Goal: Information Seeking & Learning: Learn about a topic

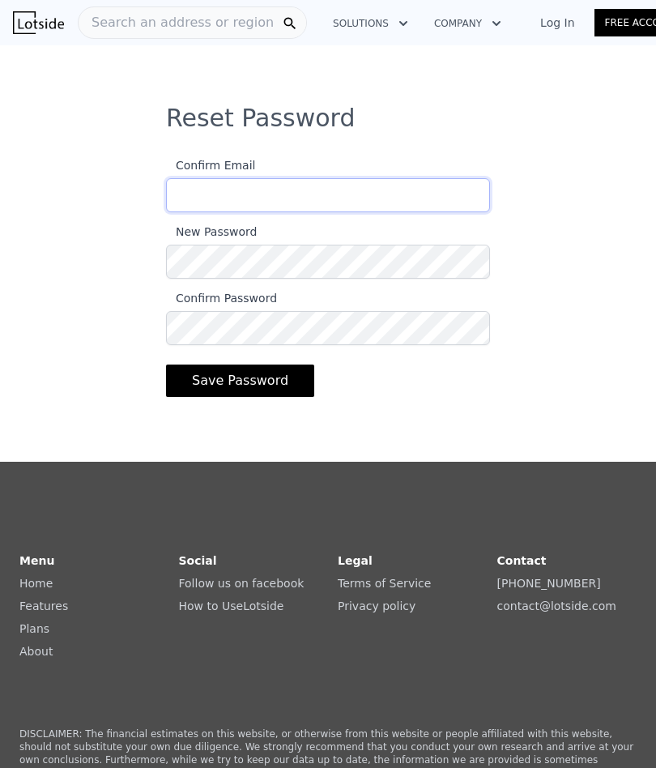
click at [190, 194] on input "Confirm Email" at bounding box center [328, 195] width 324 height 34
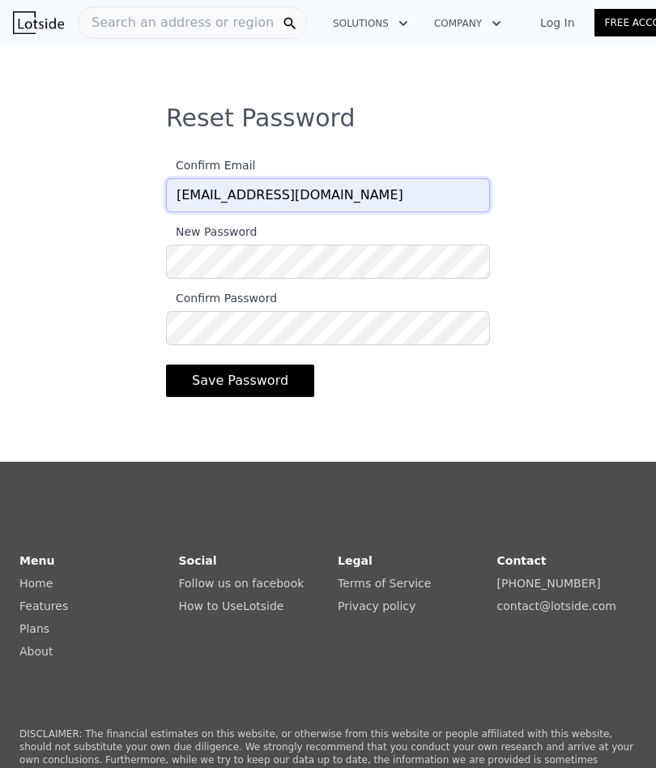
click at [356, 195] on input "[EMAIL_ADDRESS][DOMAIN_NAME]" at bounding box center [328, 195] width 324 height 34
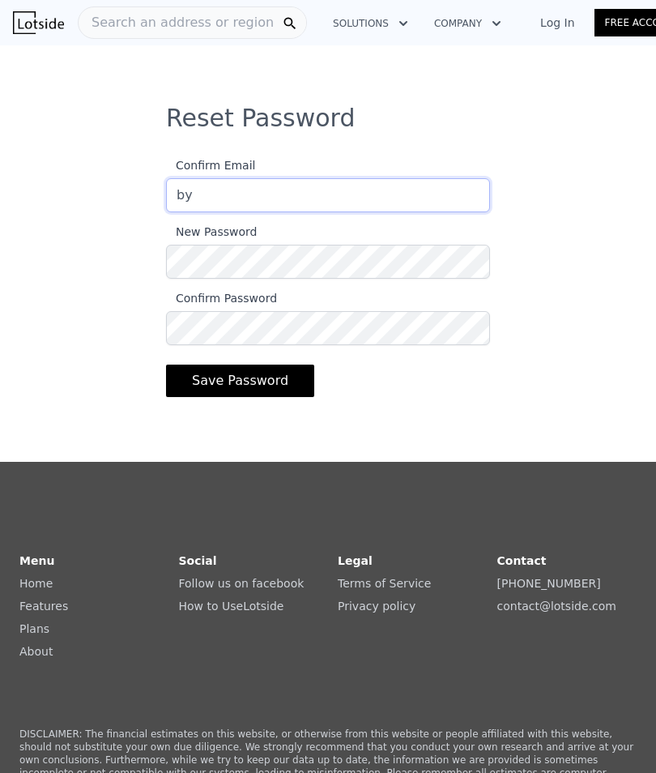
type input "b"
type input "[PERSON_NAME][EMAIL_ADDRESS][DOMAIN_NAME]"
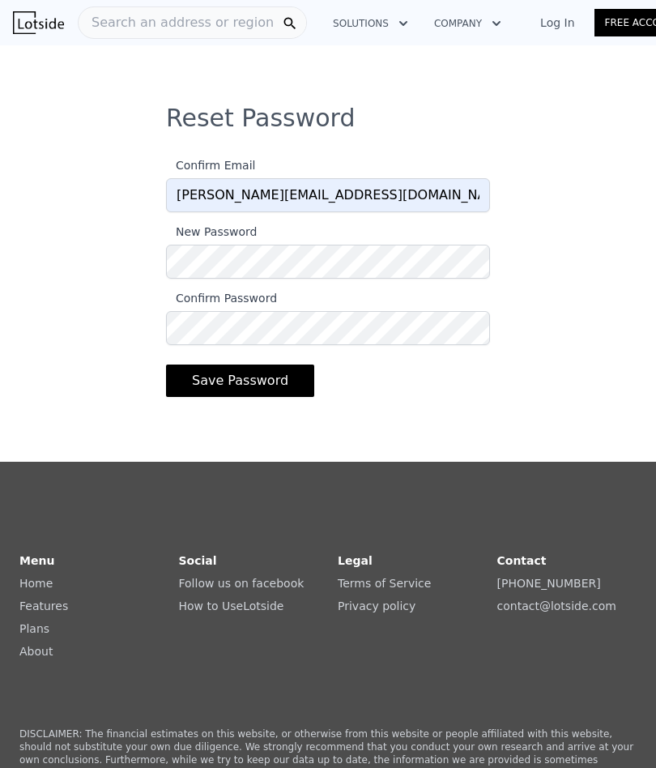
click at [212, 382] on button "Save Password" at bounding box center [240, 381] width 148 height 32
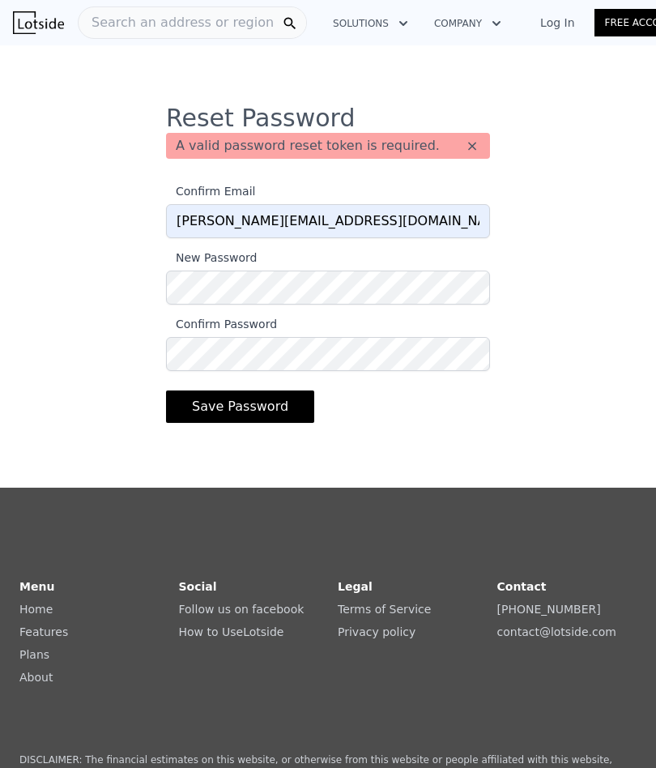
scroll to position [11, 0]
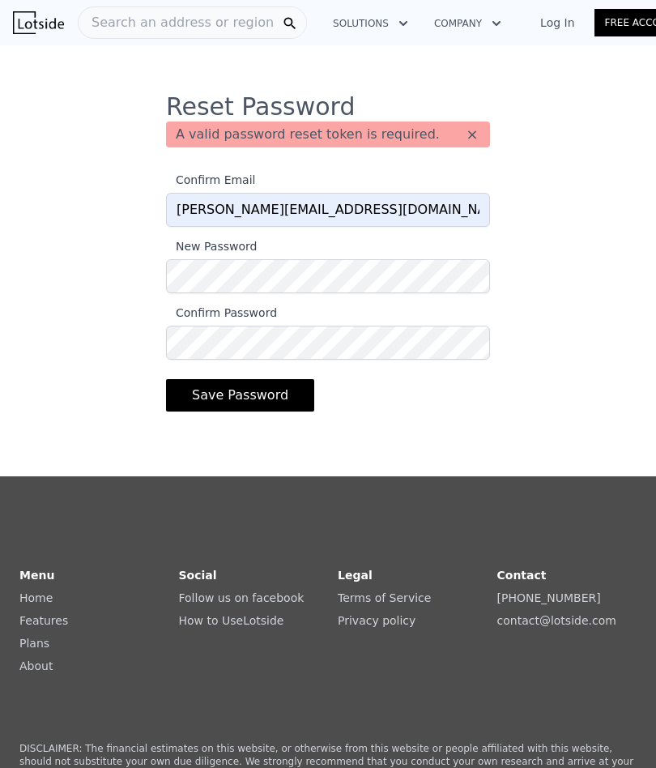
click at [113, 6] on div "Search an address or region" at bounding box center [192, 22] width 229 height 32
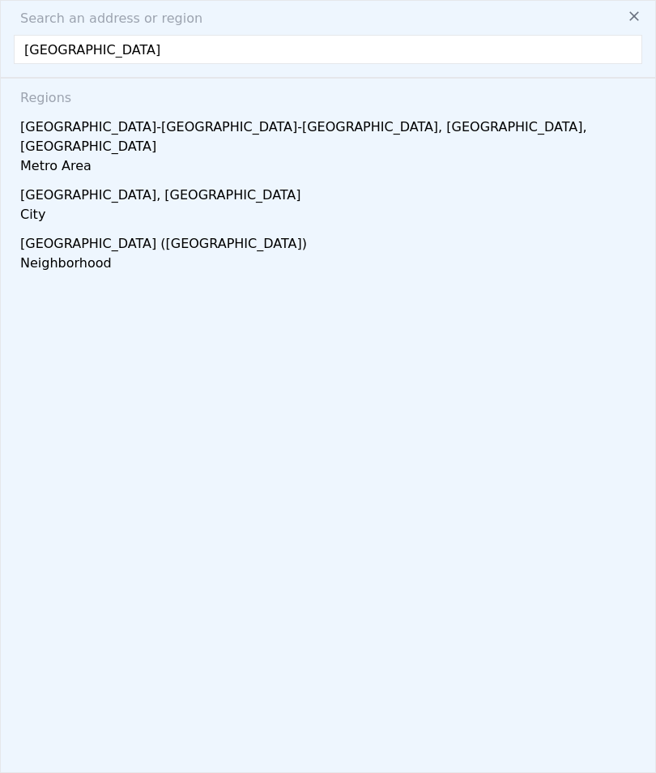
type input "[GEOGRAPHIC_DATA]"
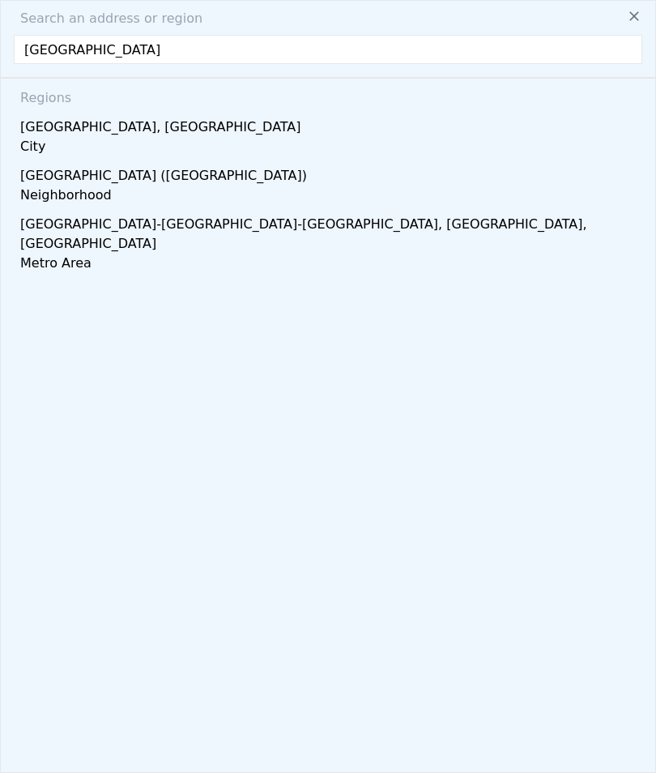
click at [30, 143] on div "City" at bounding box center [331, 148] width 622 height 23
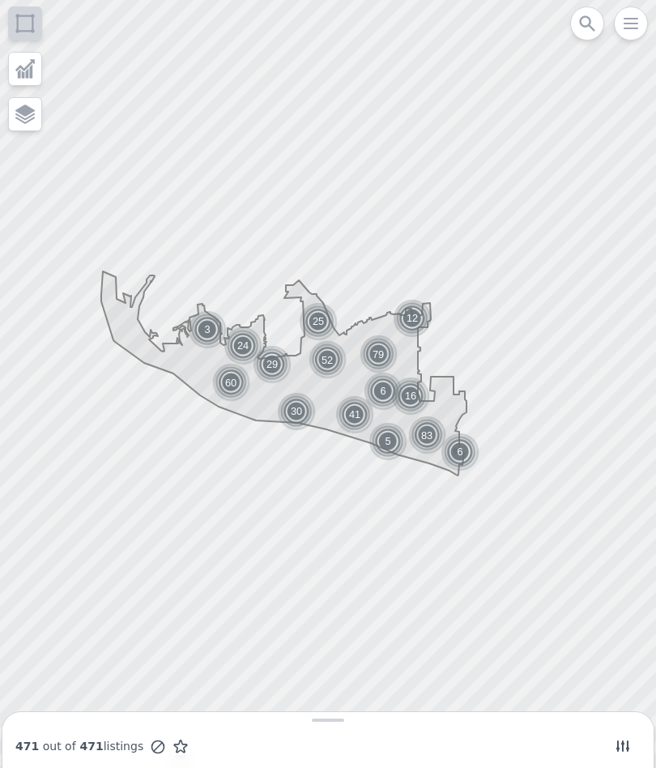
click at [633, 17] on icon "button" at bounding box center [630, 23] width 19 height 19
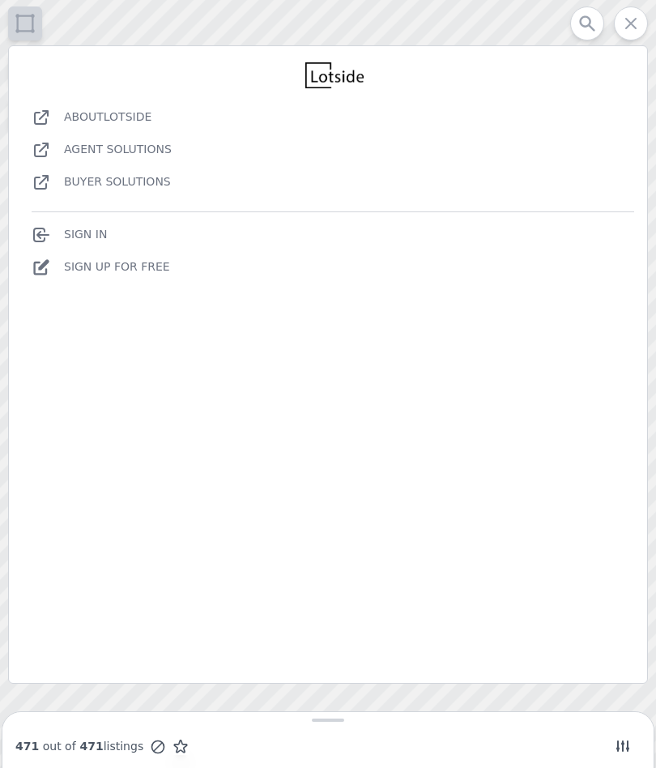
click at [74, 234] on link "Sign In" at bounding box center [69, 234] width 75 height 13
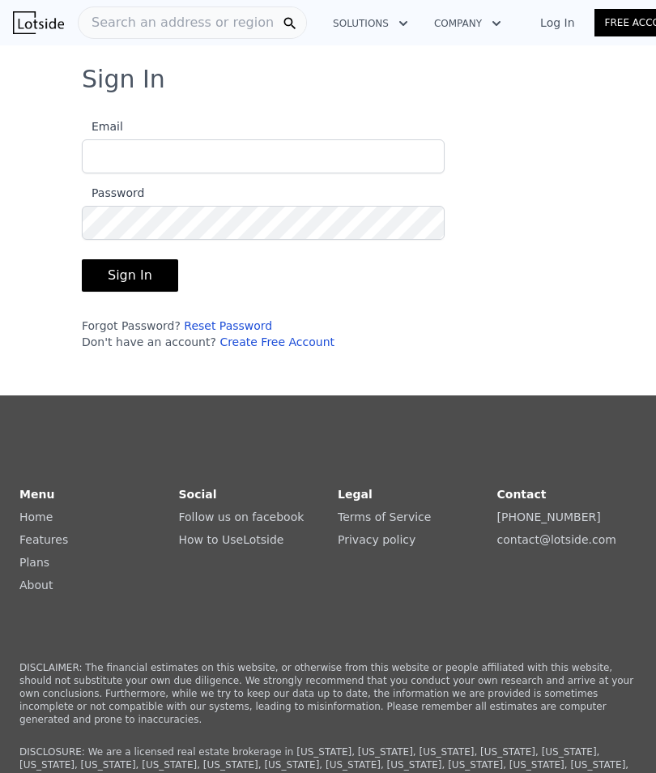
type input "[PERSON_NAME][EMAIL_ADDRESS][DOMAIN_NAME]"
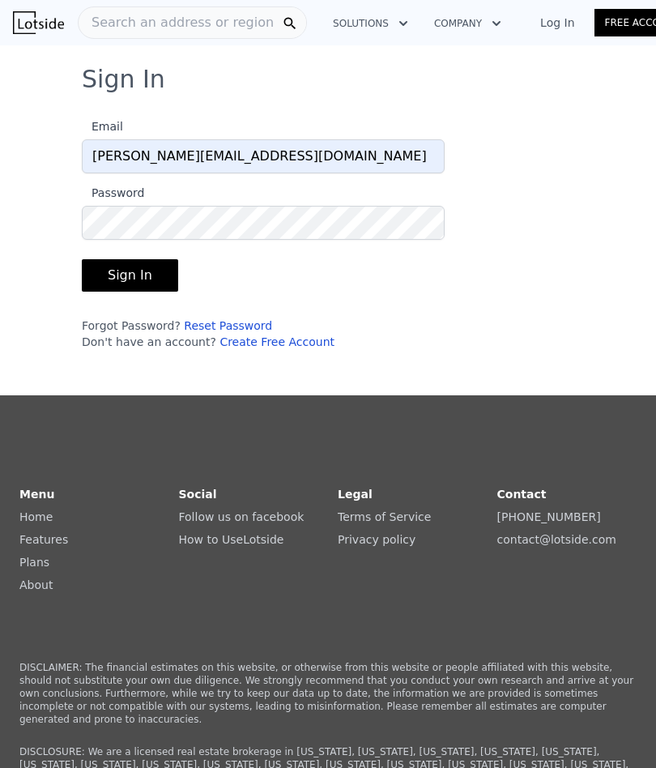
click at [119, 267] on button "Sign In" at bounding box center [130, 275] width 96 height 32
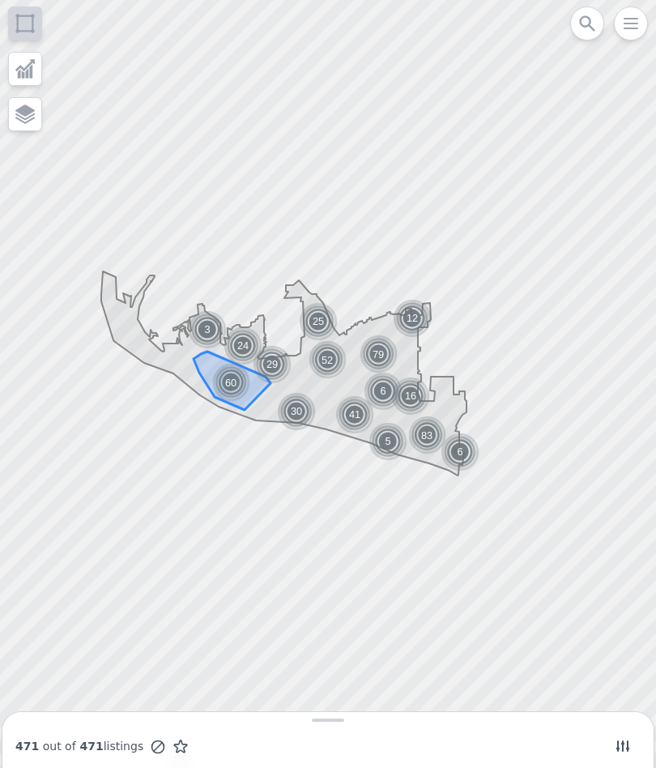
click at [224, 382] on img at bounding box center [232, 382] width 42 height 41
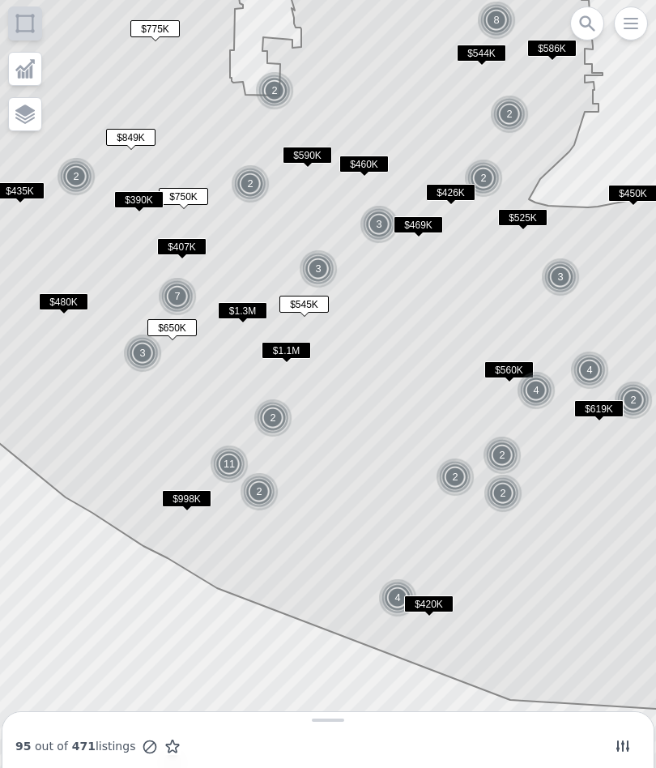
click at [169, 249] on span "$407K" at bounding box center [181, 246] width 49 height 17
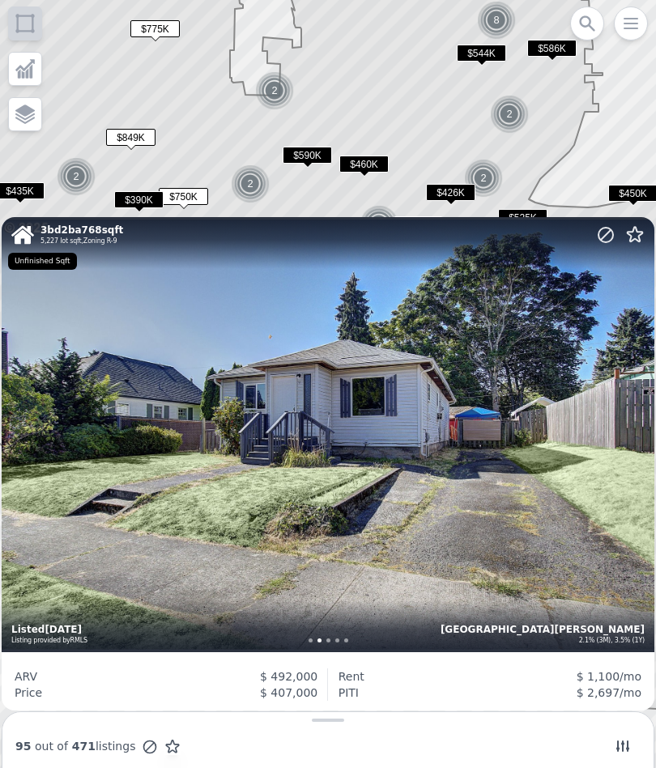
click at [134, 412] on div "3 bd 2 ba 768 sqft 5,227 lot sqft , Zoning R-9 [GEOGRAPHIC_DATA][PERSON_NAME] 2…" at bounding box center [328, 434] width 653 height 435
click at [154, 422] on div "3 bd 2 ba 768 sqft 5,227 lot sqft , Zoning R-9 [GEOGRAPHIC_DATA][PERSON_NAME] 2…" at bounding box center [328, 434] width 653 height 435
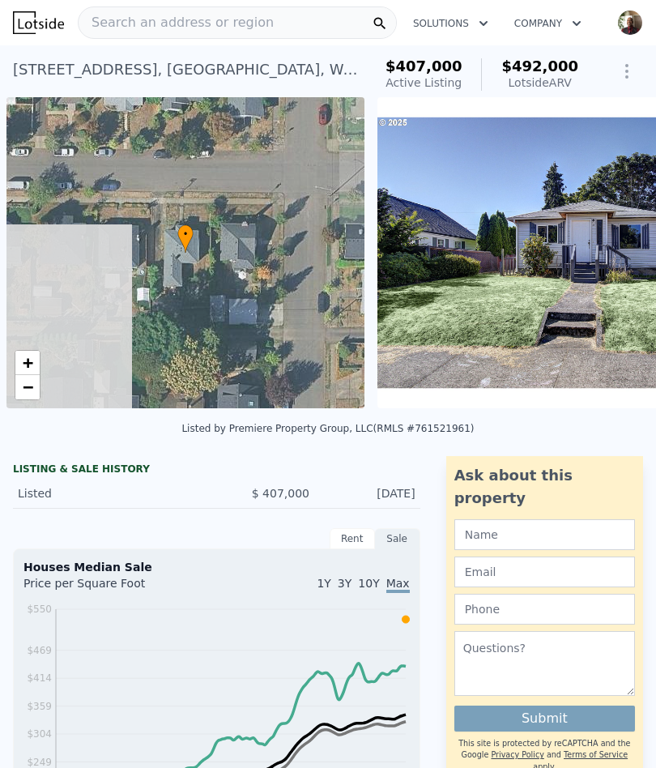
scroll to position [0, 6]
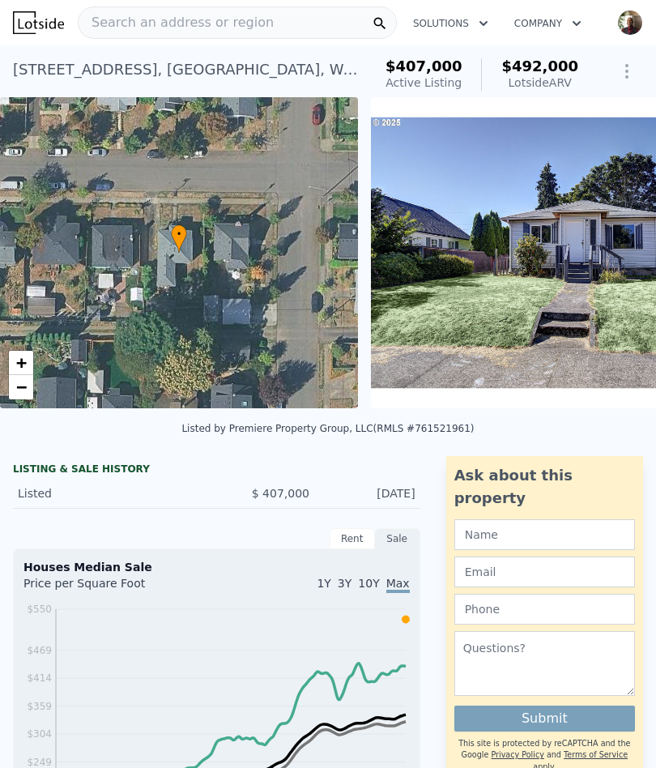
click at [133, 28] on span "Search an address or region" at bounding box center [176, 22] width 195 height 19
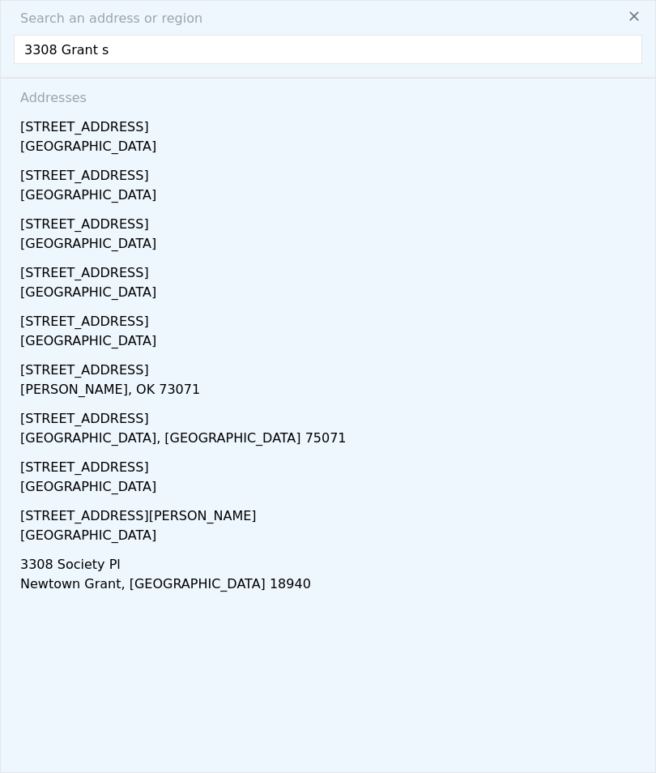
type input "3308 Grant st"
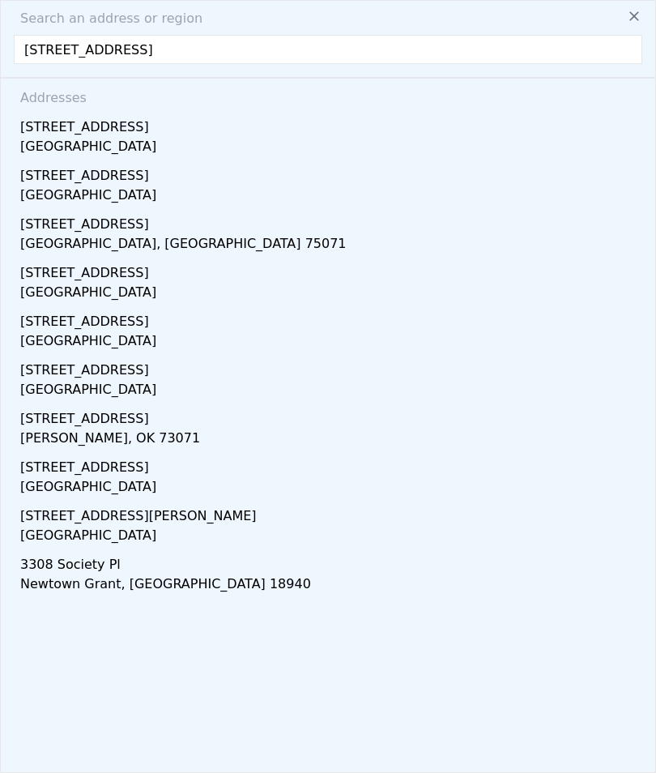
click at [50, 288] on div "Vancouver, WA 98660" at bounding box center [331, 294] width 622 height 23
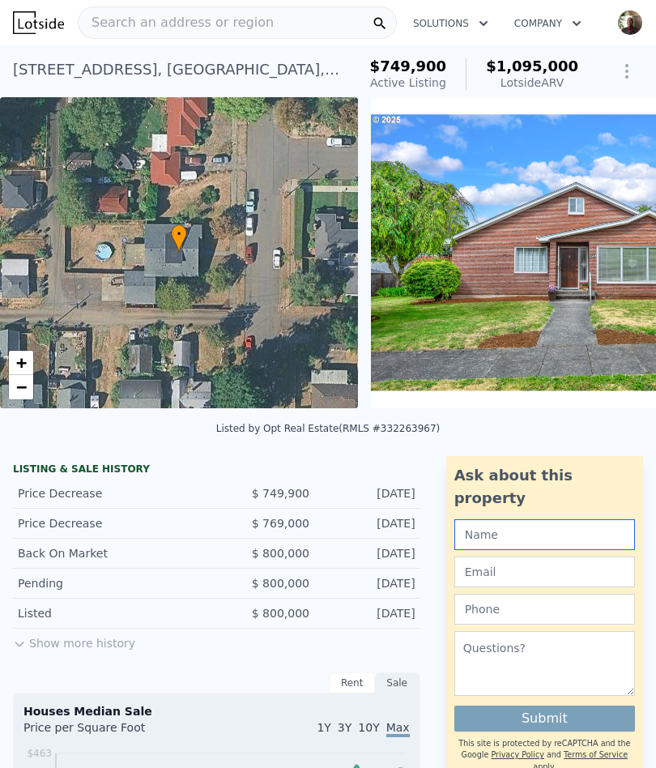
click at [477, 519] on input "text" at bounding box center [544, 534] width 181 height 31
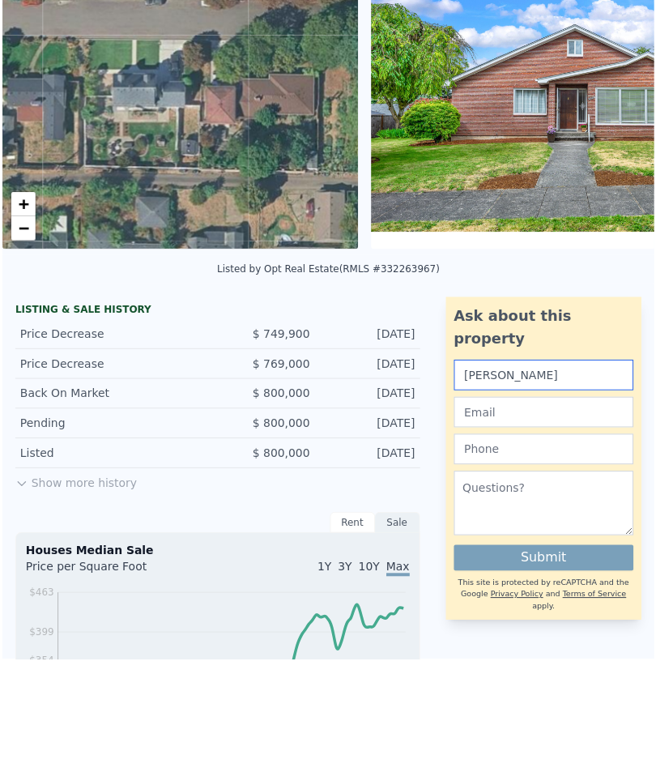
scroll to position [58, 0]
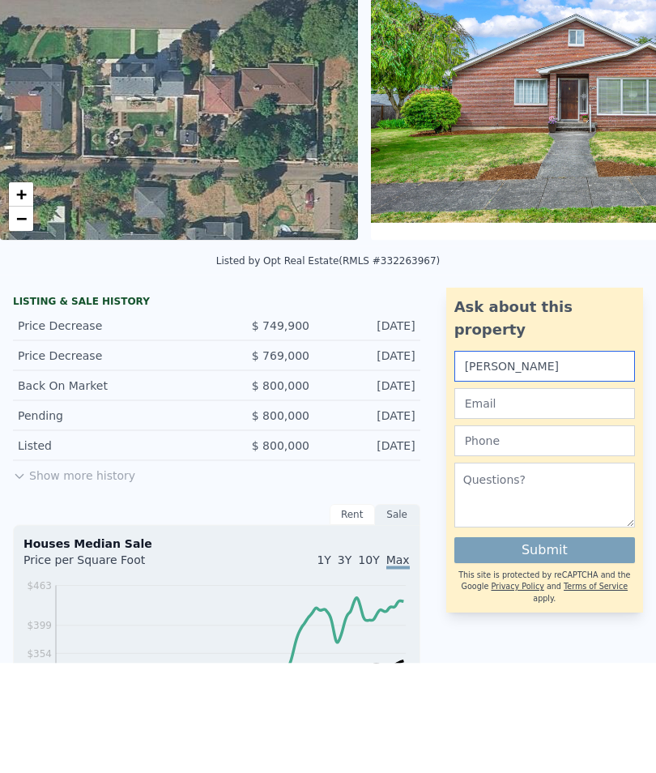
type input "Byron"
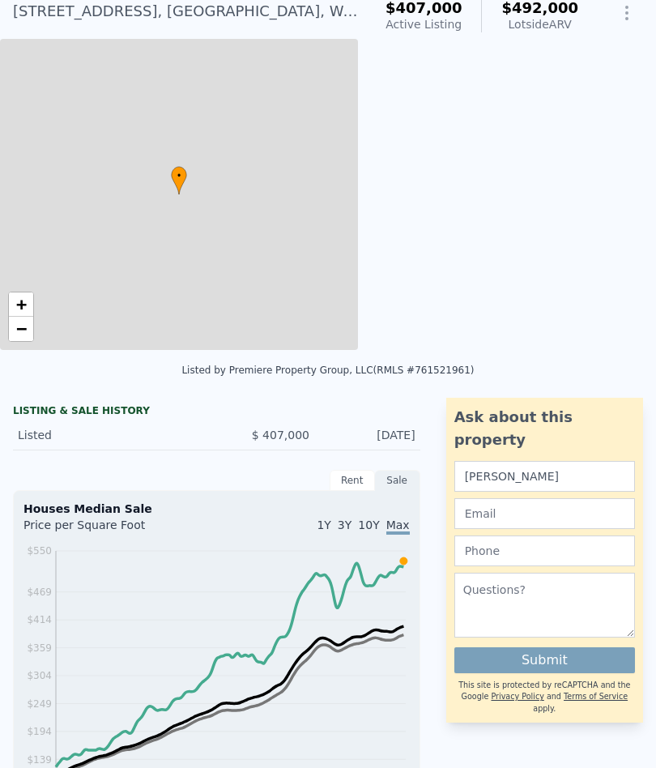
type input "$ 492,000"
type input "5"
type input "2"
type input "1"
type input "698"
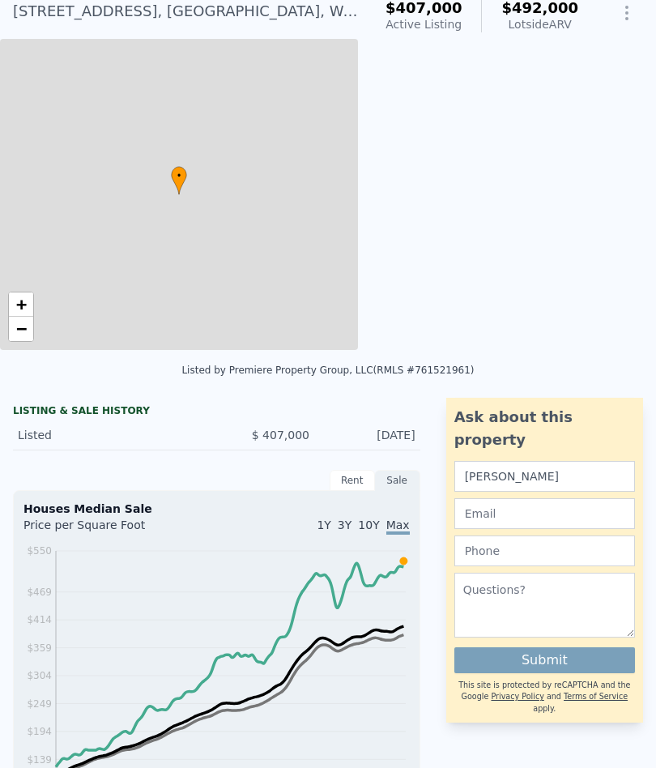
type input "1888"
type input "4356"
type input "6098"
type input "$ 22,658"
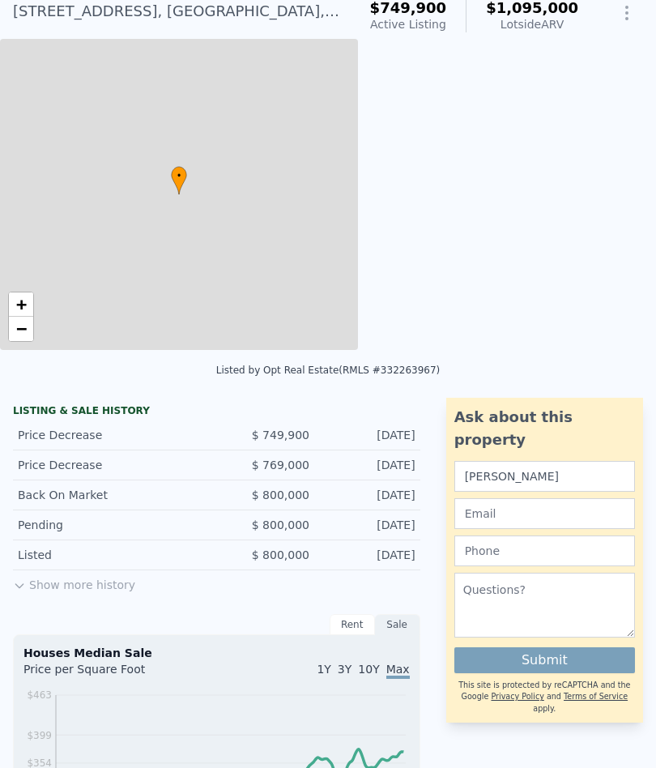
type input "3"
type input "1.5"
type input "1839"
type input "2584"
type input "6098"
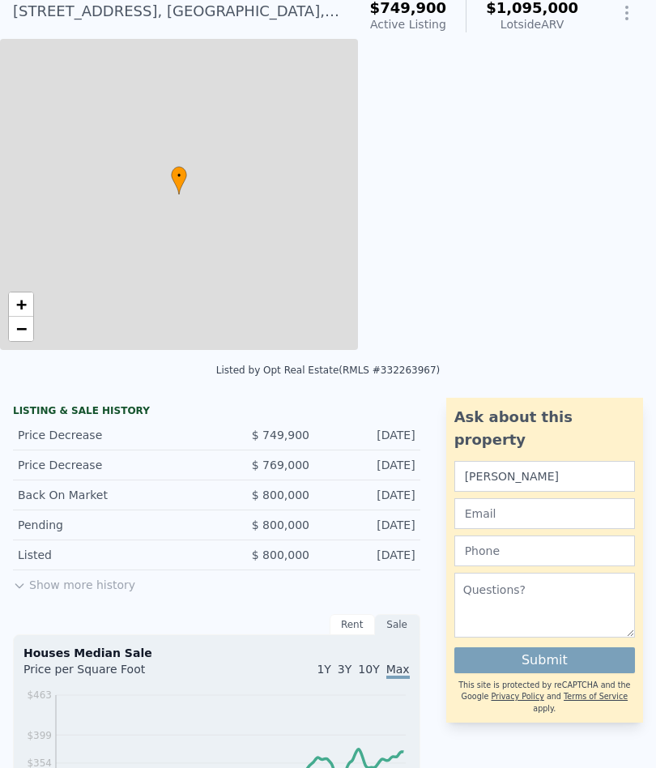
type input "10018"
type input "$ 1,095,000"
type input "7"
type input "$ 202,220"
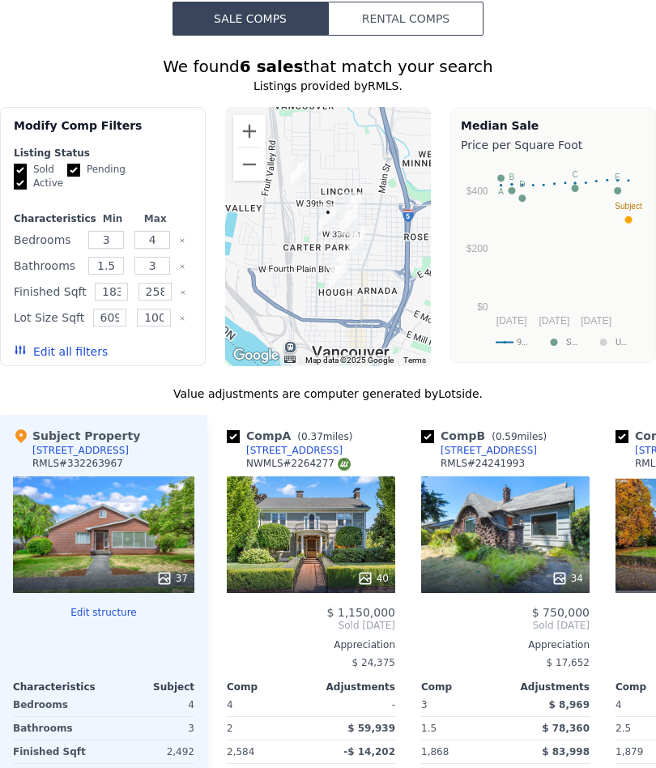
scroll to position [1879, 0]
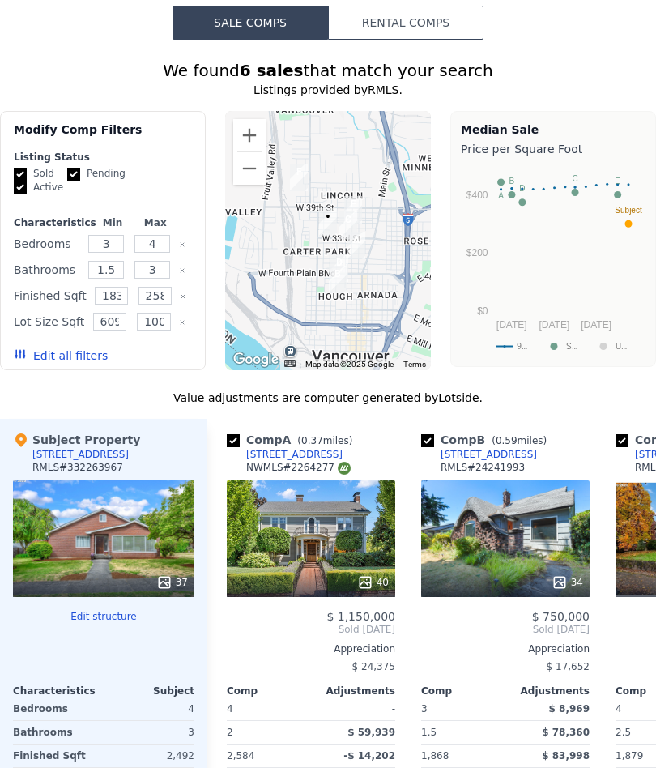
click at [74, 517] on div "37" at bounding box center [103, 538] width 181 height 117
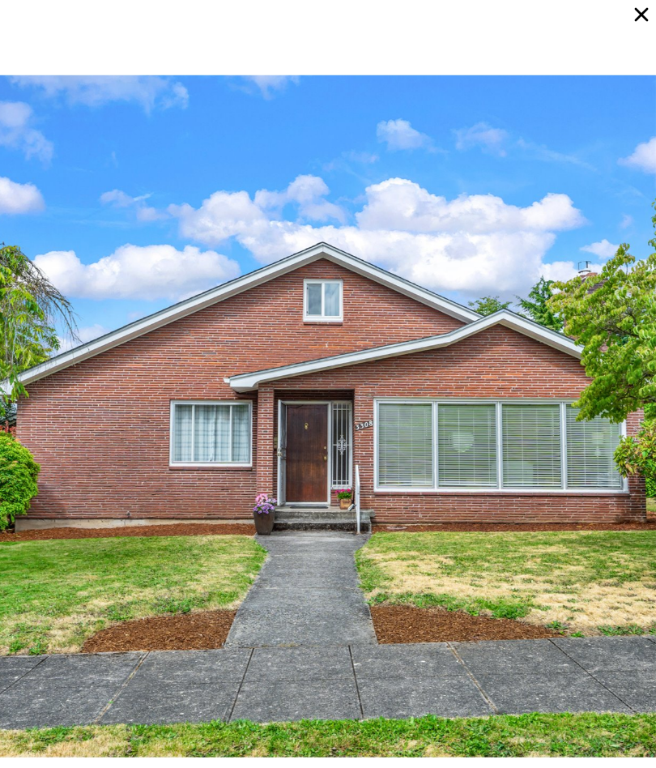
click at [53, 480] on div at bounding box center [328, 416] width 656 height 768
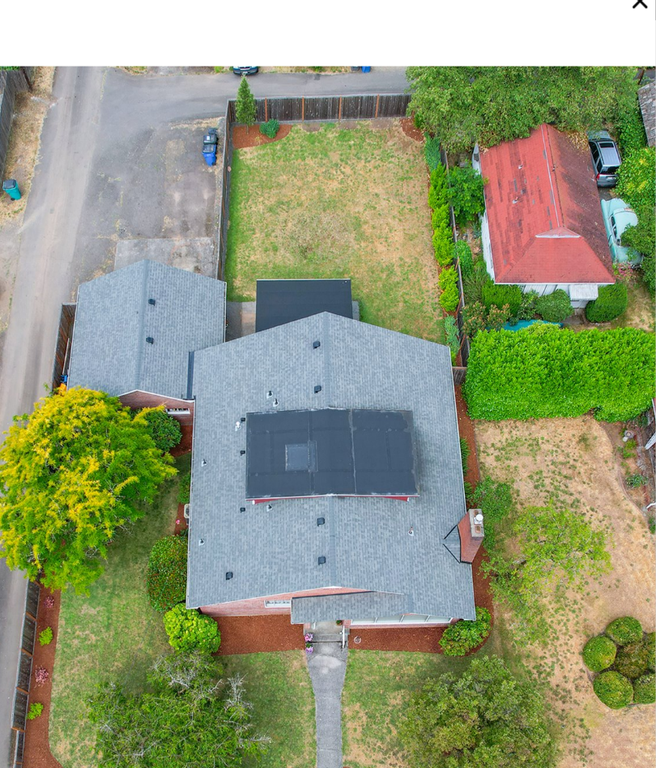
scroll to position [26994, 0]
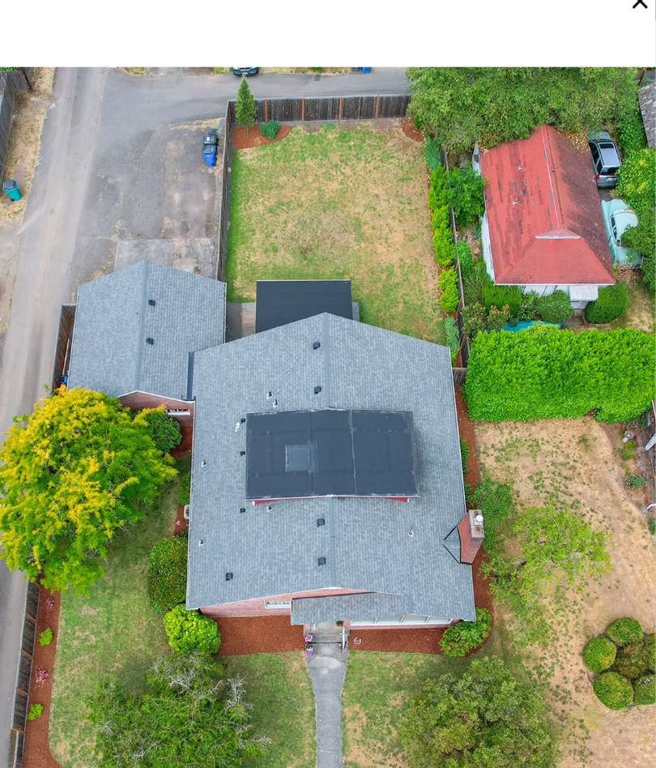
click at [166, 127] on div at bounding box center [328, 416] width 656 height 768
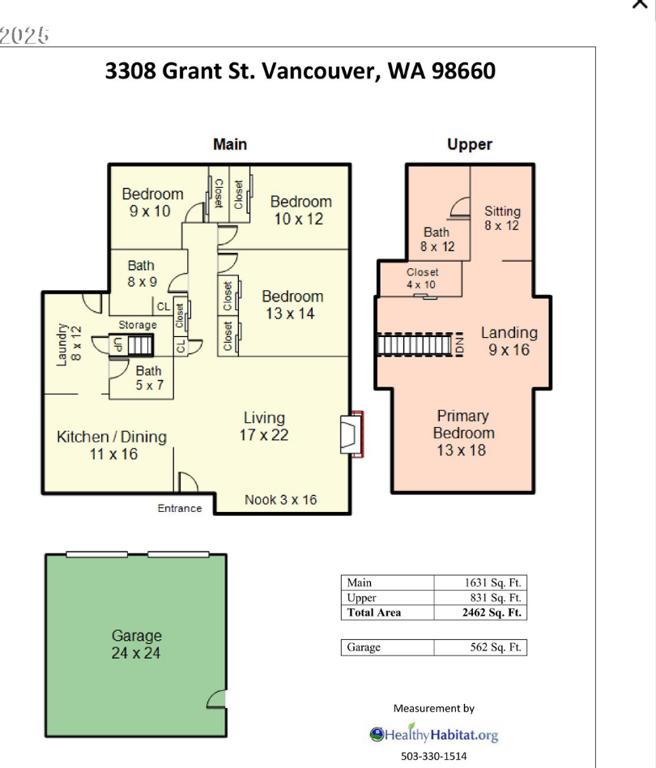
scroll to position [27766, 0]
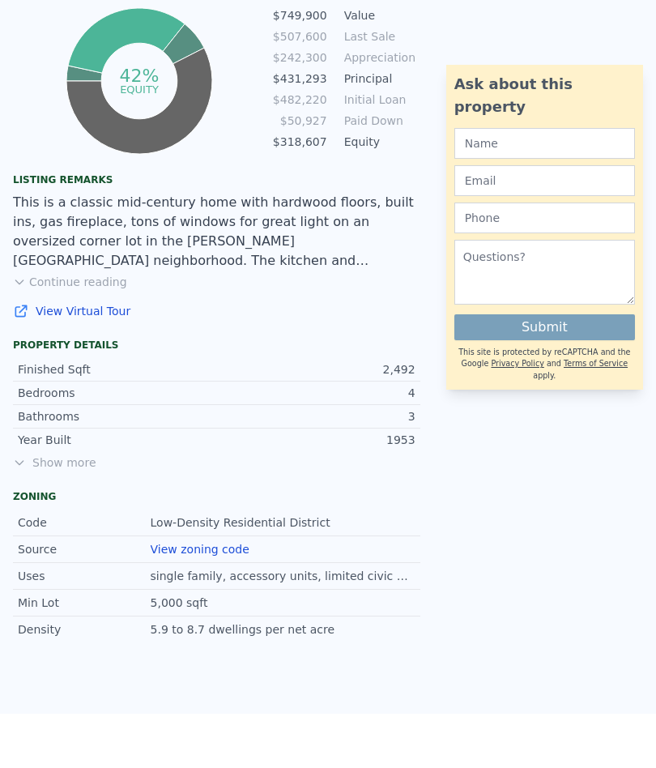
scroll to position [1103, 0]
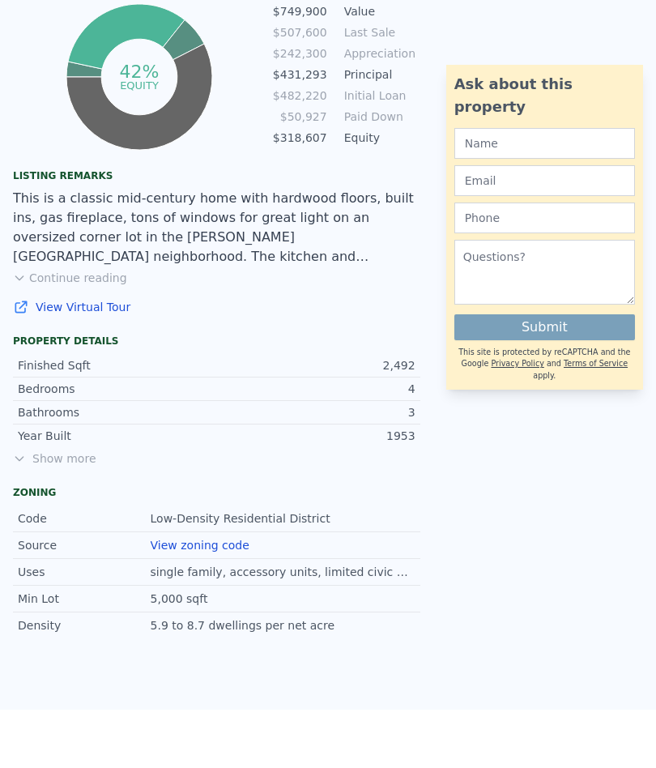
click at [182, 550] on link "View zoning code" at bounding box center [200, 545] width 99 height 13
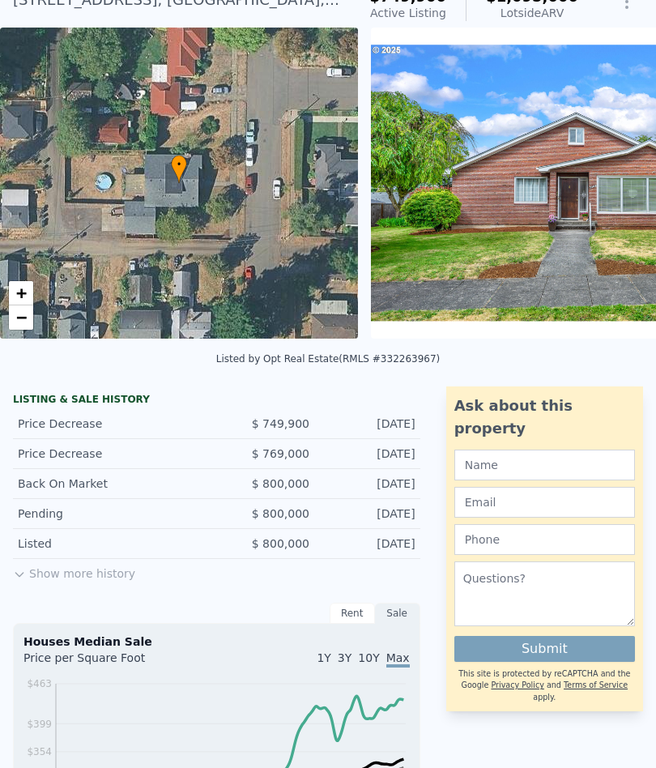
scroll to position [0, 0]
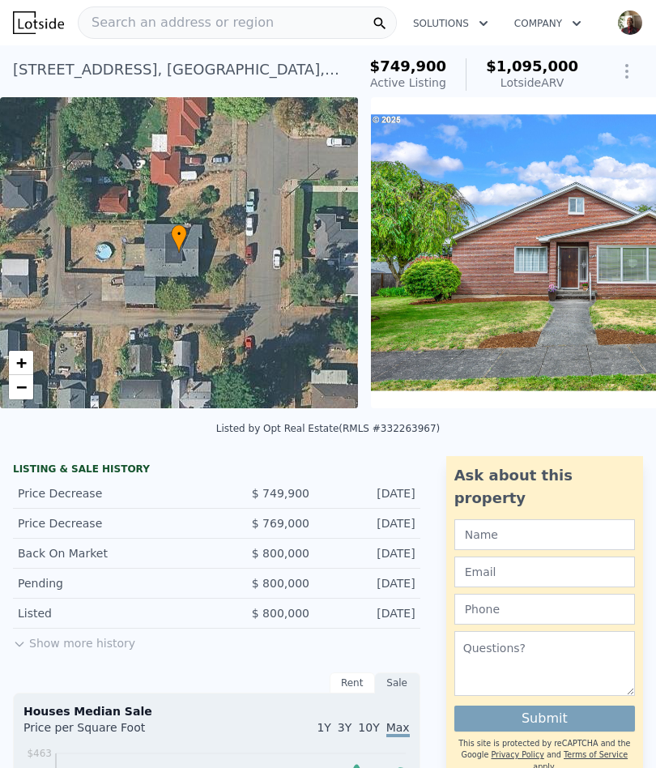
click at [632, 25] on img "button" at bounding box center [630, 23] width 26 height 26
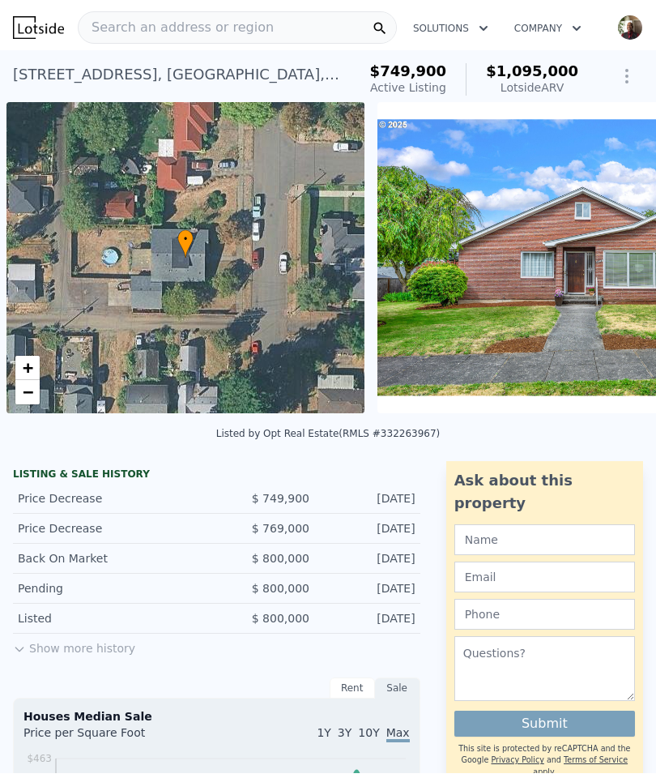
scroll to position [0, 6]
